Goal: Transaction & Acquisition: Purchase product/service

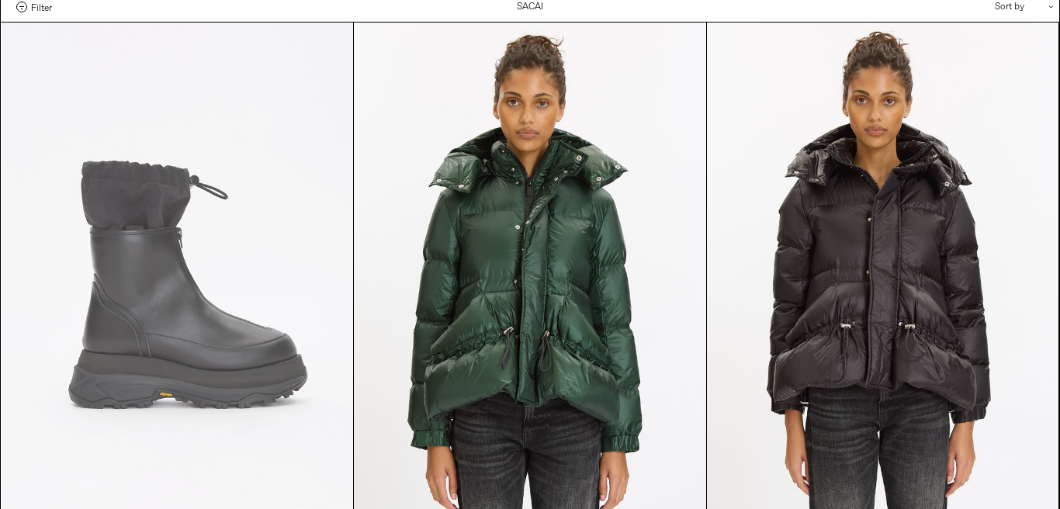
scroll to position [67, 0]
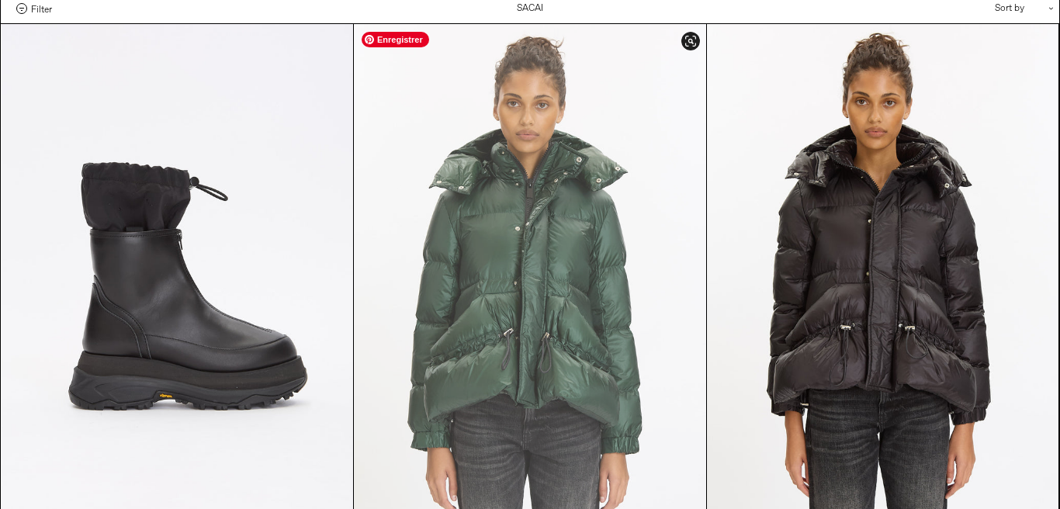
click at [493, 237] on at bounding box center [530, 288] width 352 height 528
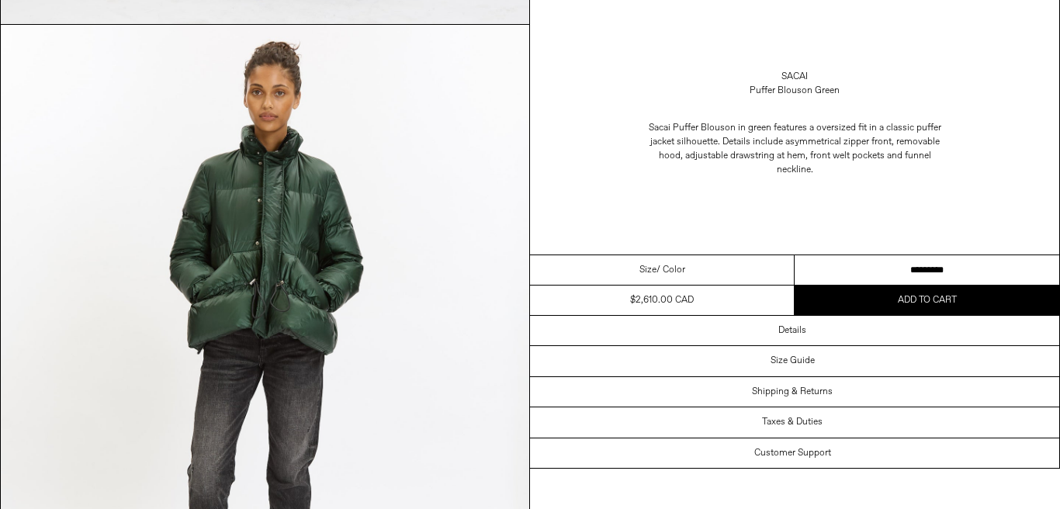
scroll to position [2441, 0]
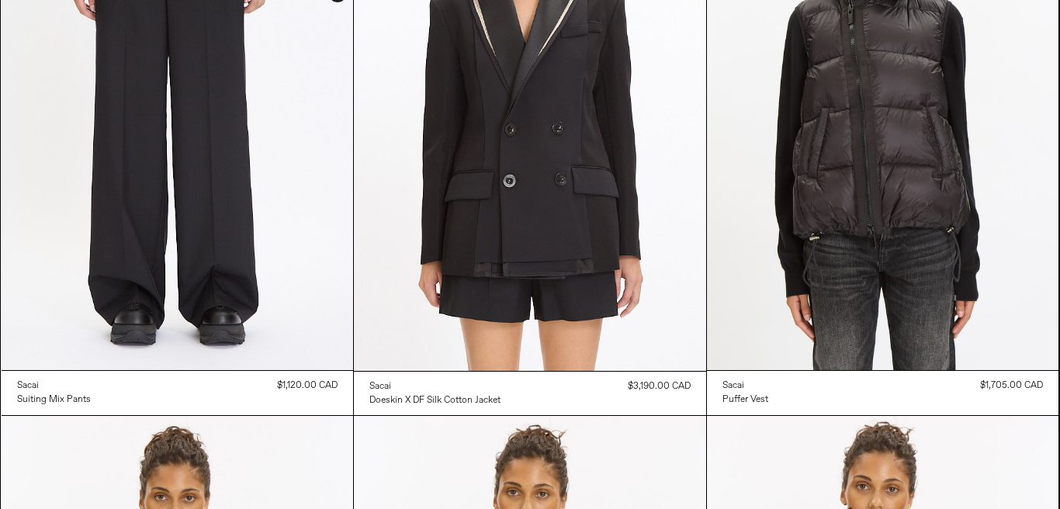
scroll to position [2543, 0]
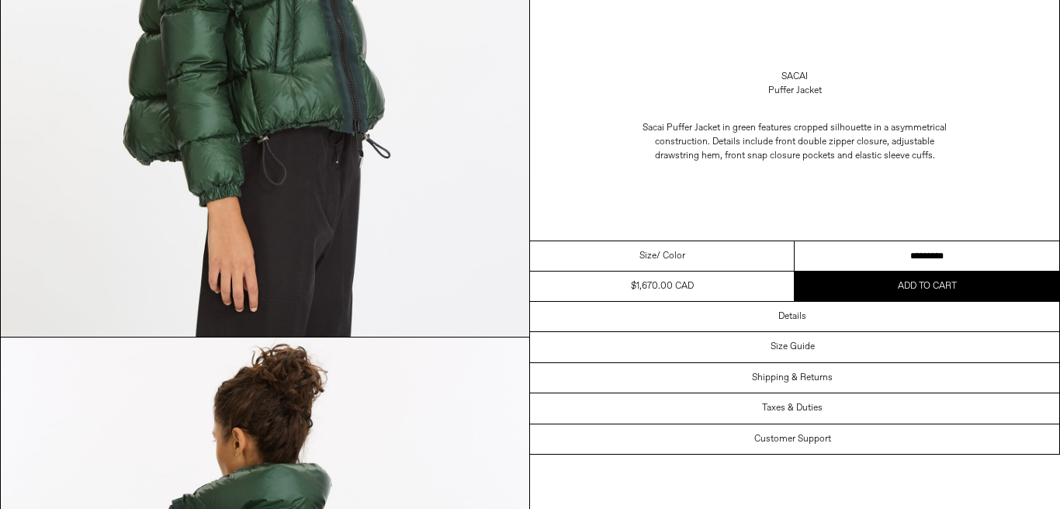
scroll to position [1071, 0]
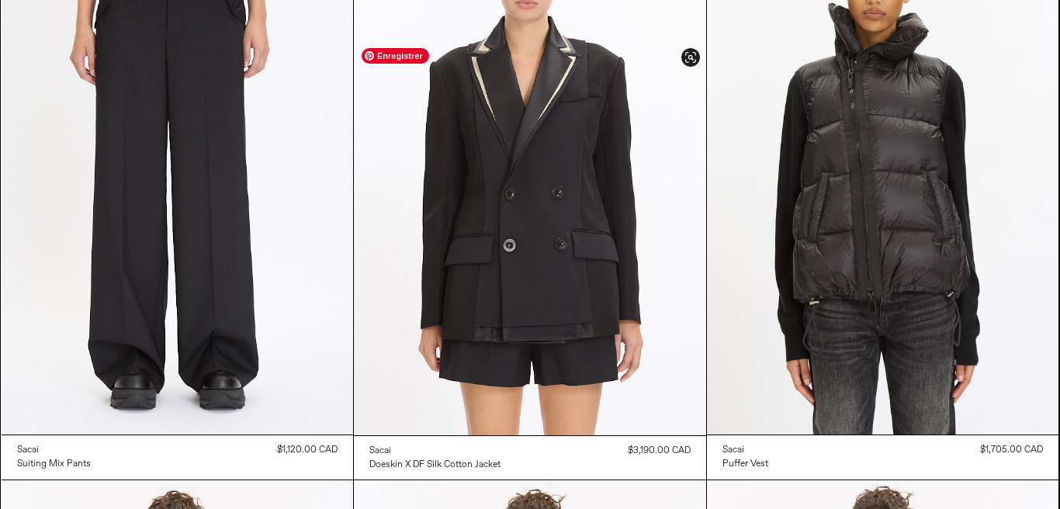
scroll to position [2478, 0]
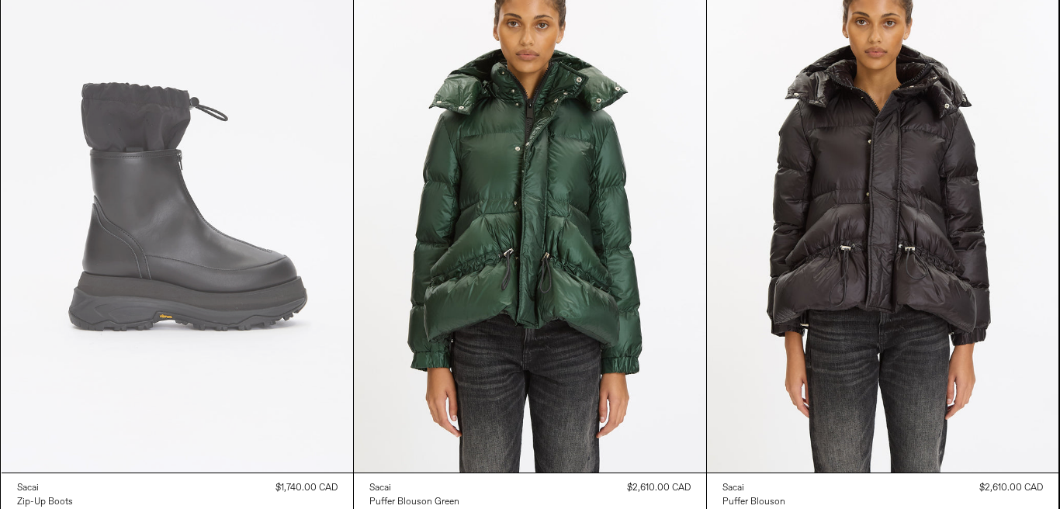
scroll to position [2829, 0]
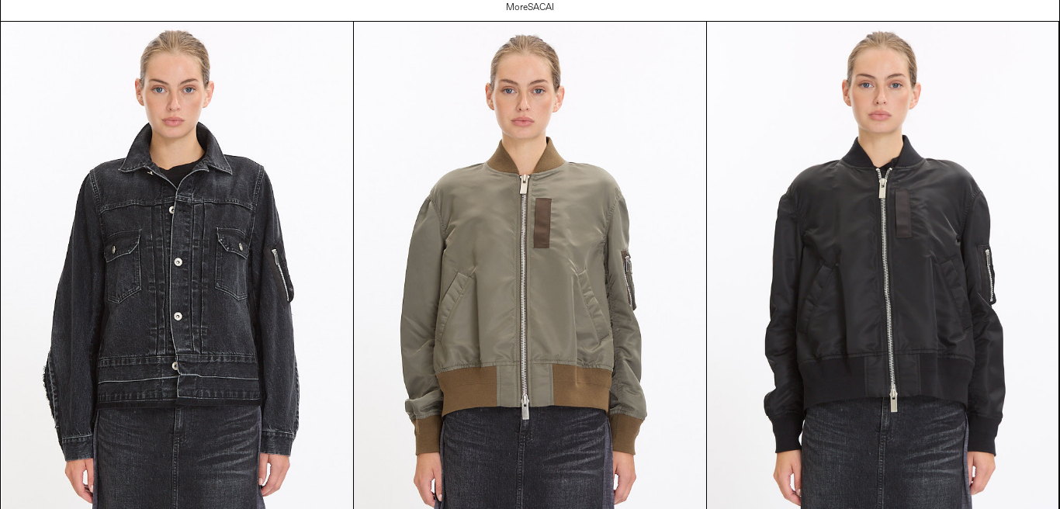
scroll to position [2829, 0]
